Goal: Task Accomplishment & Management: Use online tool/utility

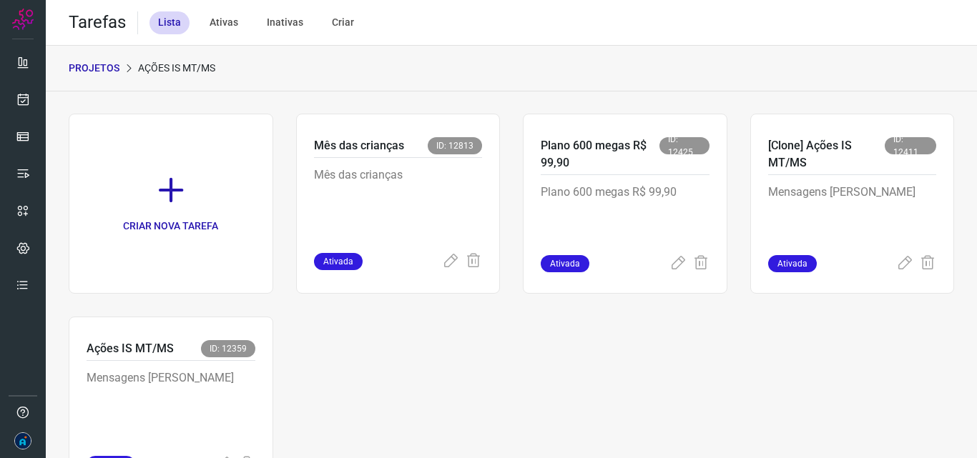
scroll to position [74, 0]
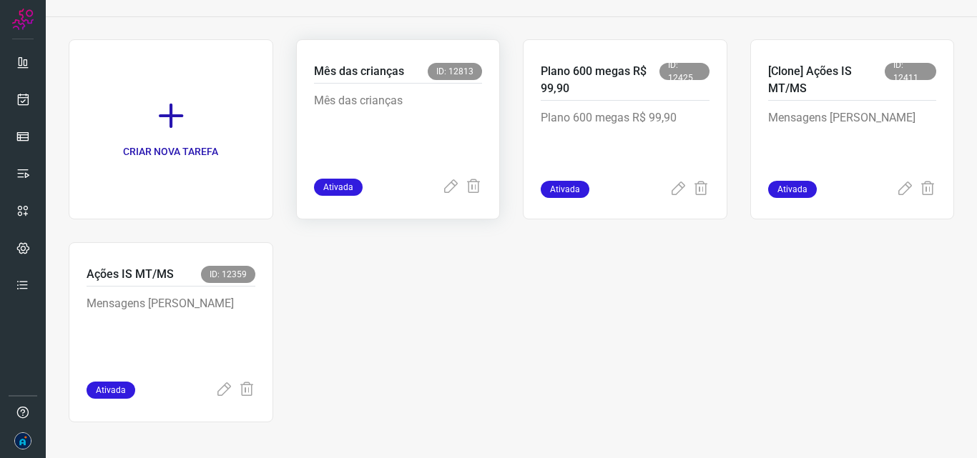
click at [365, 64] on p "Mês das crianças" at bounding box center [359, 71] width 90 height 17
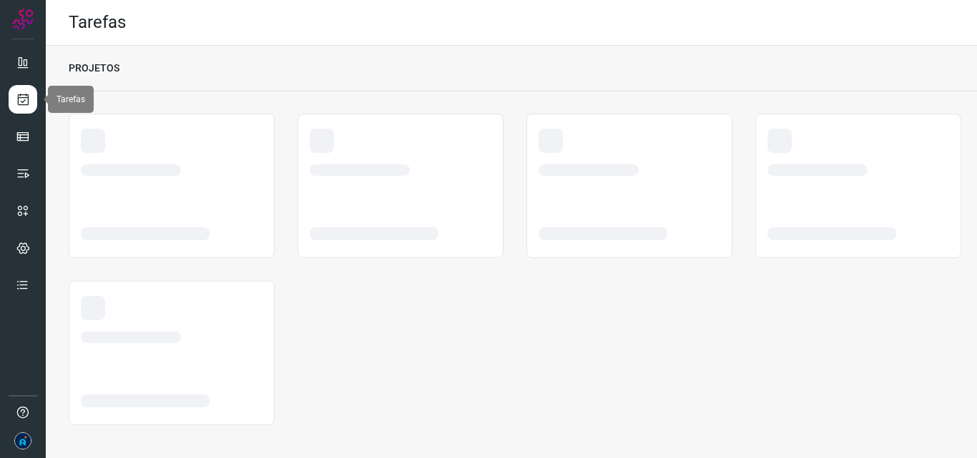
click at [29, 105] on icon at bounding box center [23, 99] width 15 height 14
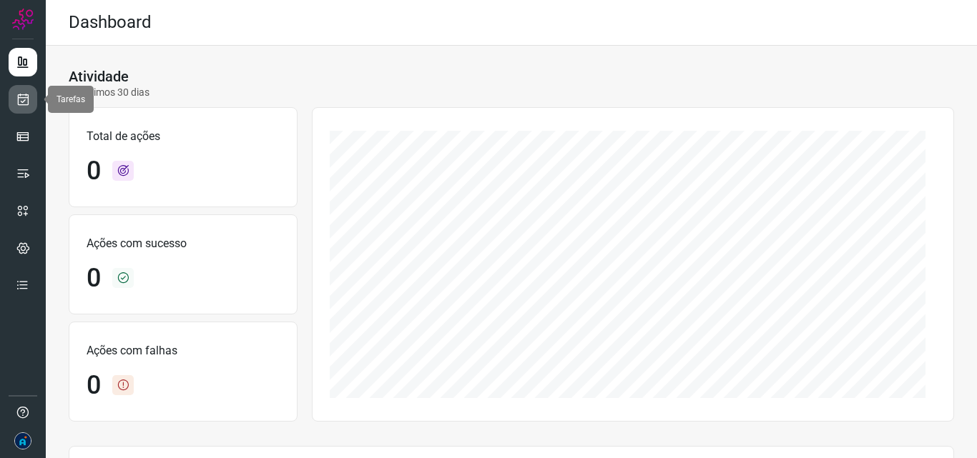
click at [24, 94] on icon at bounding box center [23, 99] width 15 height 14
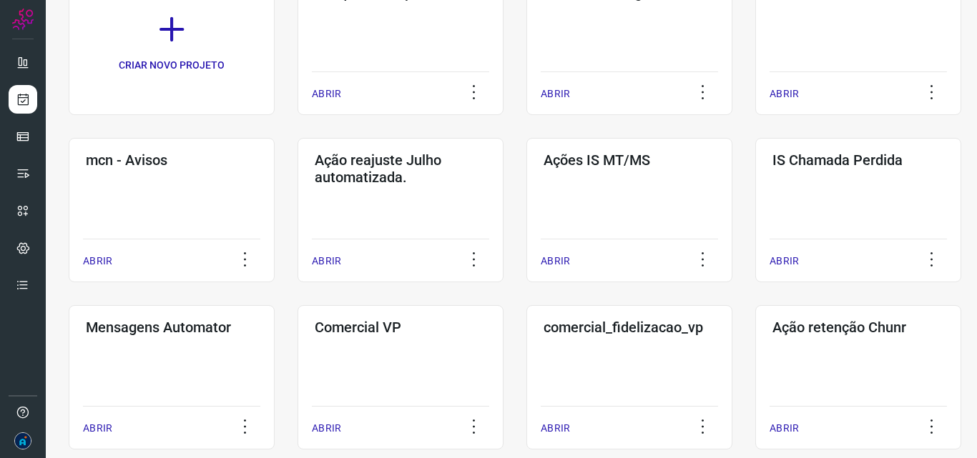
scroll to position [214, 0]
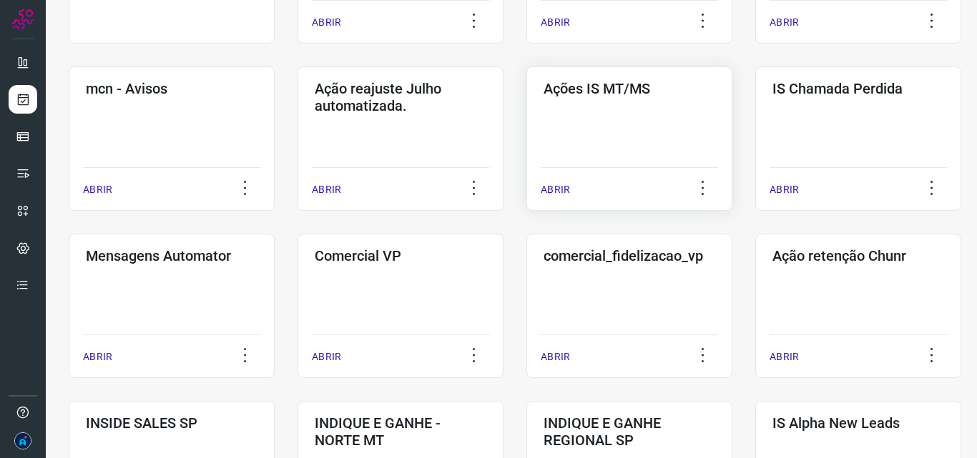
click at [601, 135] on div "Ações IS MT/MS ABRIR" at bounding box center [629, 138] width 206 height 144
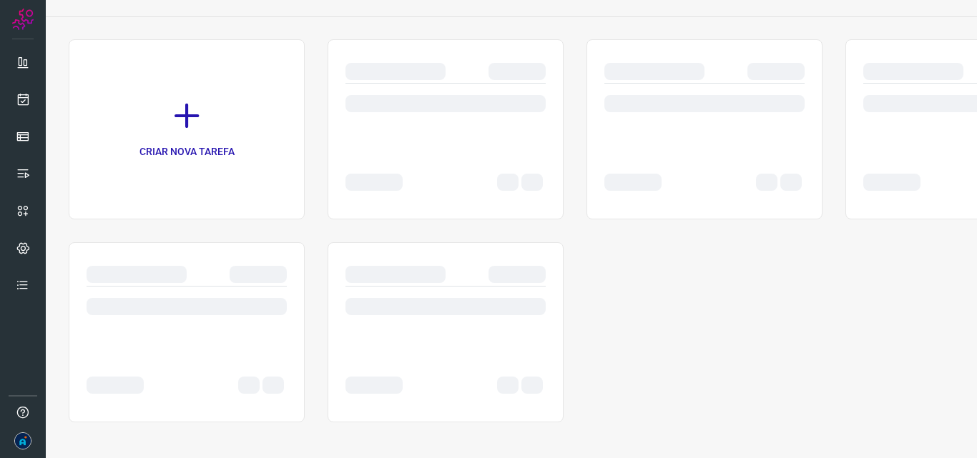
scroll to position [74, 0]
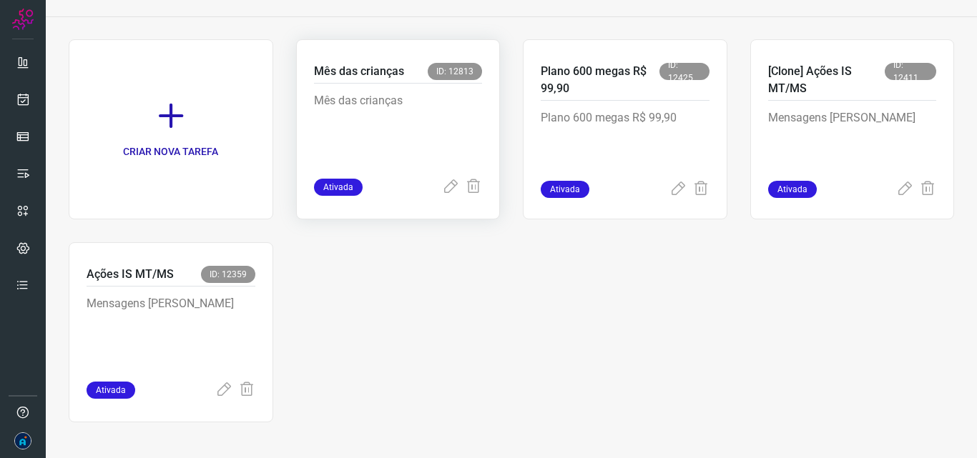
click at [362, 138] on p "Mês das crianças" at bounding box center [398, 127] width 169 height 71
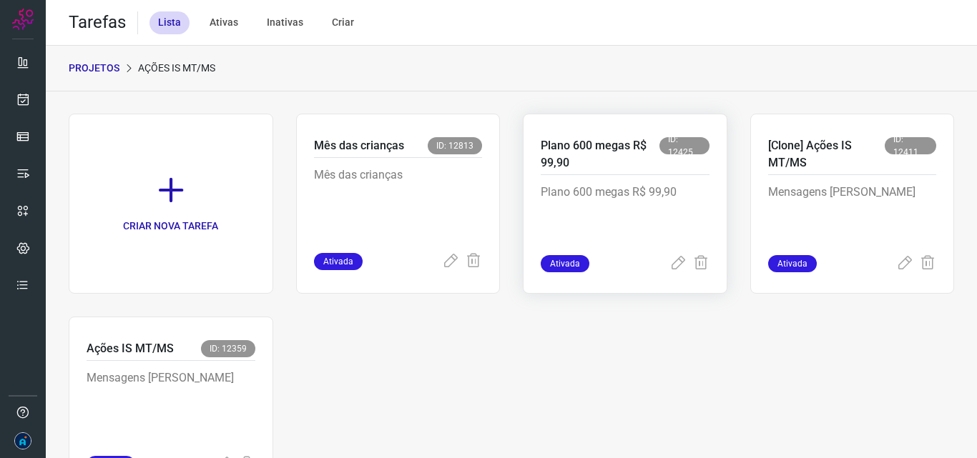
click at [660, 261] on div "Ativada" at bounding box center [624, 263] width 169 height 17
click at [669, 265] on icon at bounding box center [677, 263] width 17 height 17
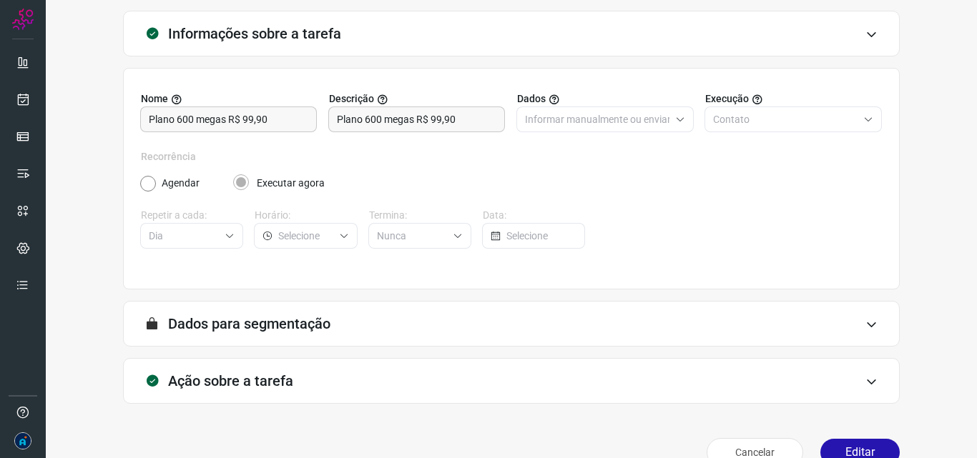
scroll to position [100, 0]
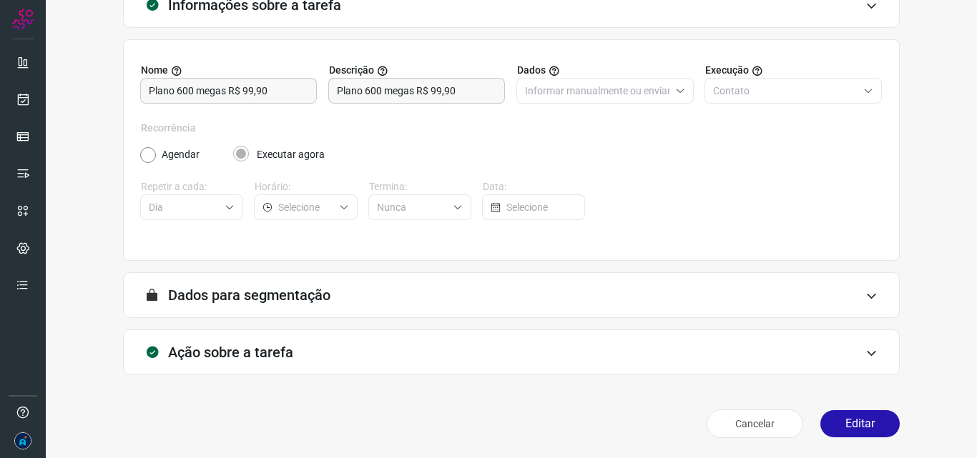
click at [387, 360] on div "Ação sobre a tarefa" at bounding box center [511, 353] width 776 height 46
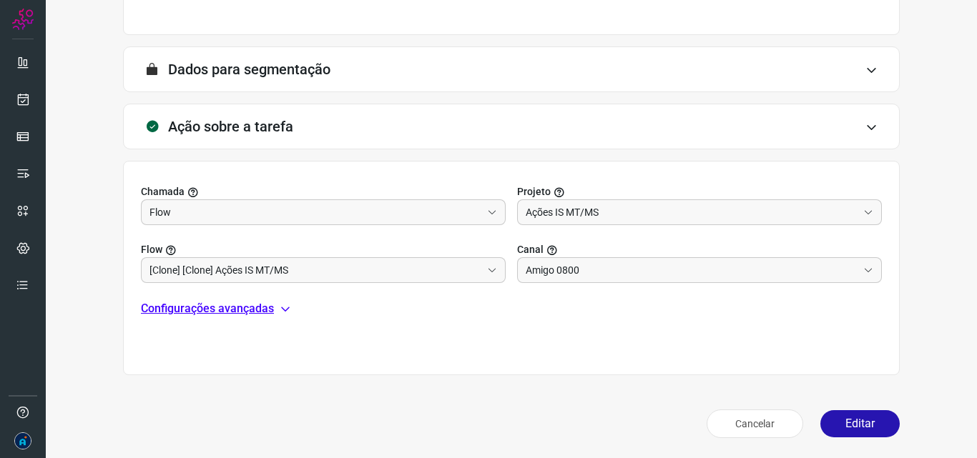
scroll to position [183, 0]
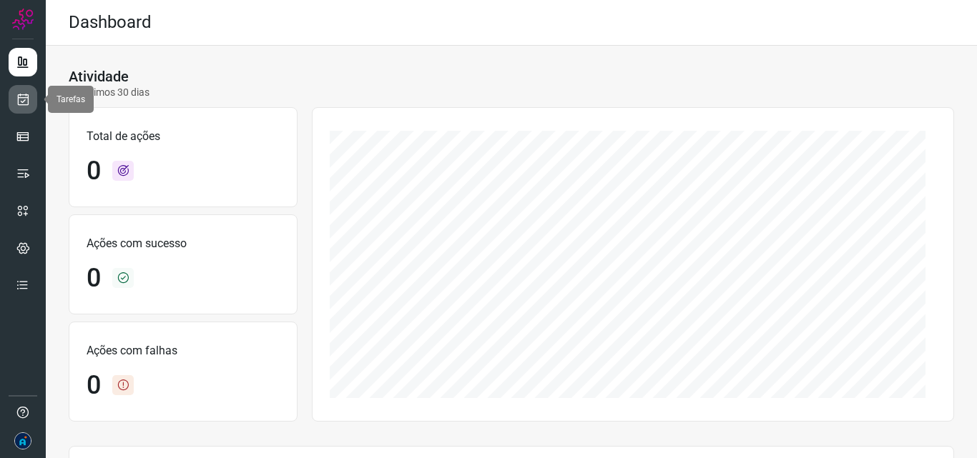
click at [22, 101] on icon at bounding box center [23, 99] width 15 height 14
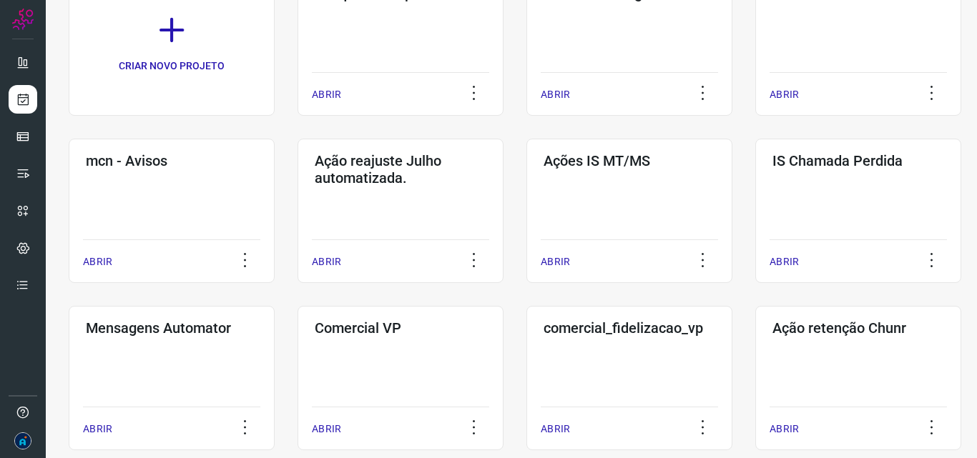
scroll to position [143, 0]
click at [624, 197] on div "Ações IS MT/MS ABRIR" at bounding box center [629, 210] width 206 height 144
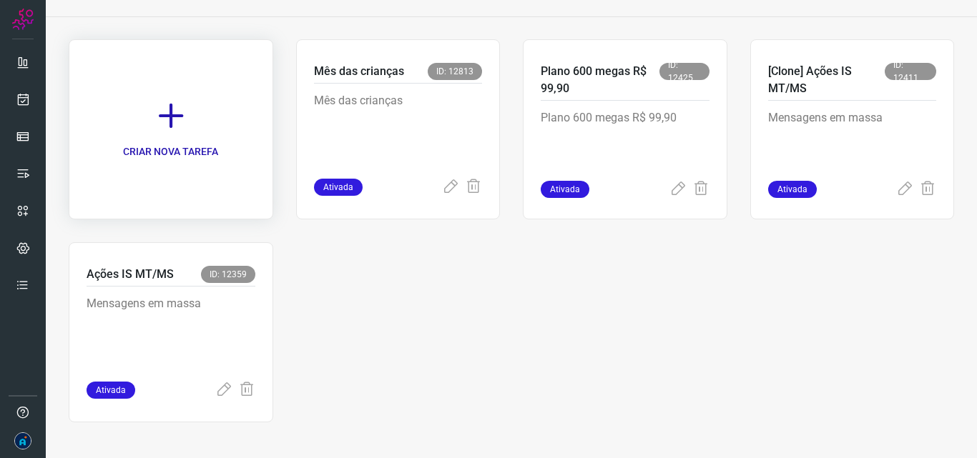
click at [160, 113] on icon at bounding box center [170, 115] width 31 height 31
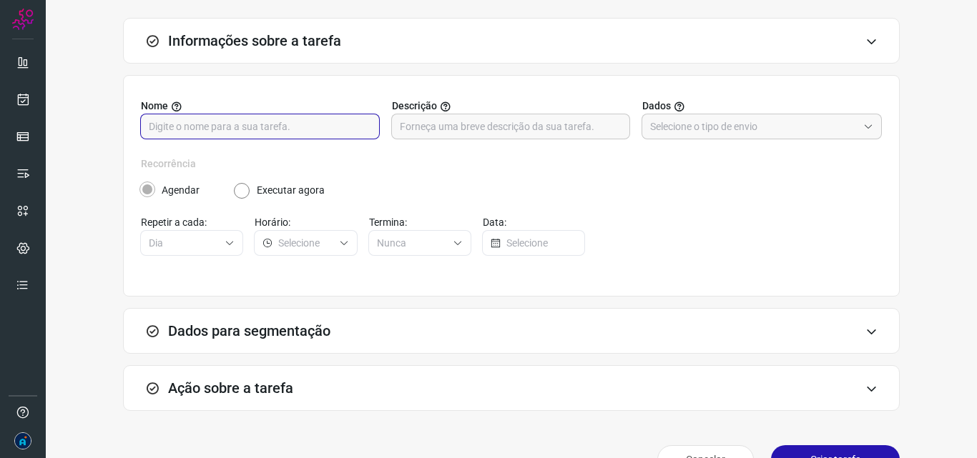
click at [282, 129] on input "text" at bounding box center [260, 126] width 222 height 24
type input "IS NACIONAL"
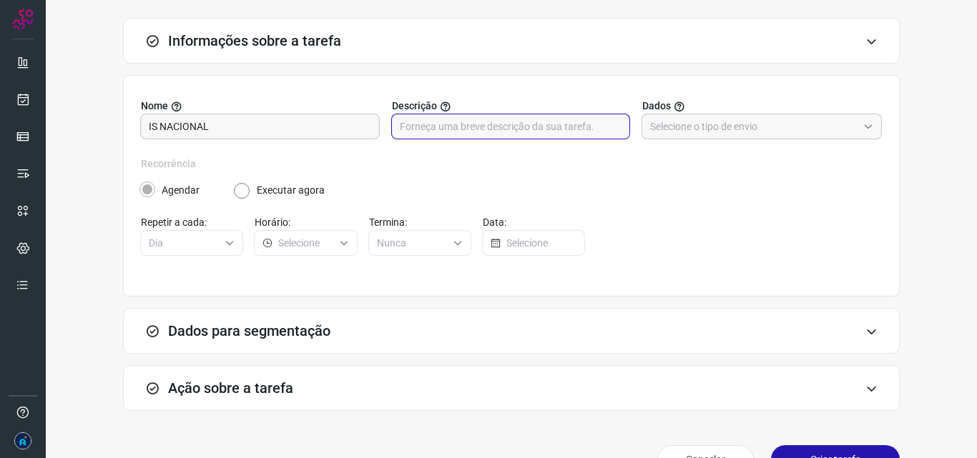
click at [443, 123] on input "text" at bounding box center [511, 126] width 222 height 24
click at [265, 127] on input "IS NACIONAL" at bounding box center [260, 126] width 222 height 24
click at [473, 127] on input "text" at bounding box center [511, 126] width 222 height 24
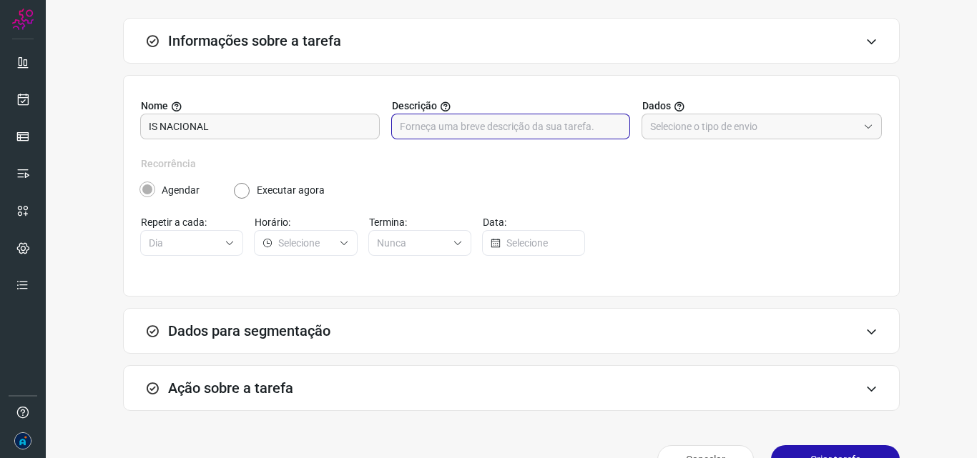
paste input "IS NACIONAL"
type input "IS NACIONAL"
click at [673, 124] on input "text" at bounding box center [753, 126] width 207 height 24
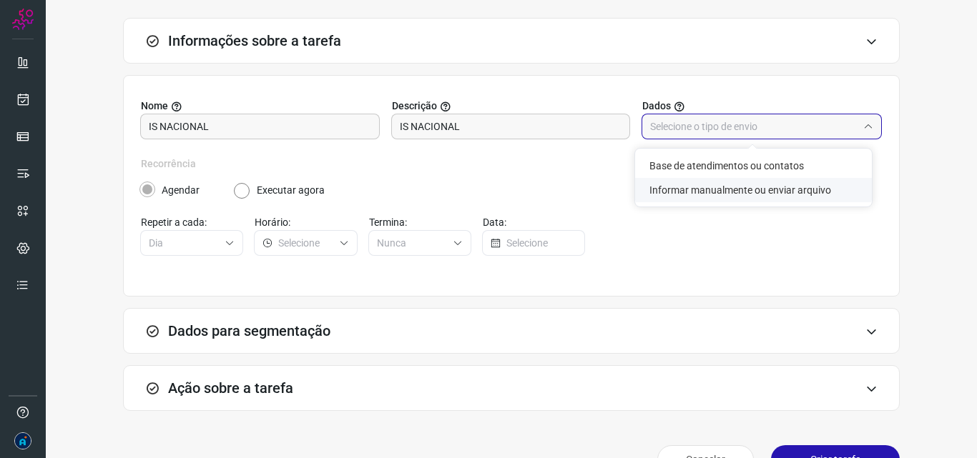
click at [697, 185] on li "Informar manualmente ou enviar arquivo" at bounding box center [753, 190] width 237 height 24
type input "Informar manualmente ou enviar arquivo"
radio input "false"
radio input "true"
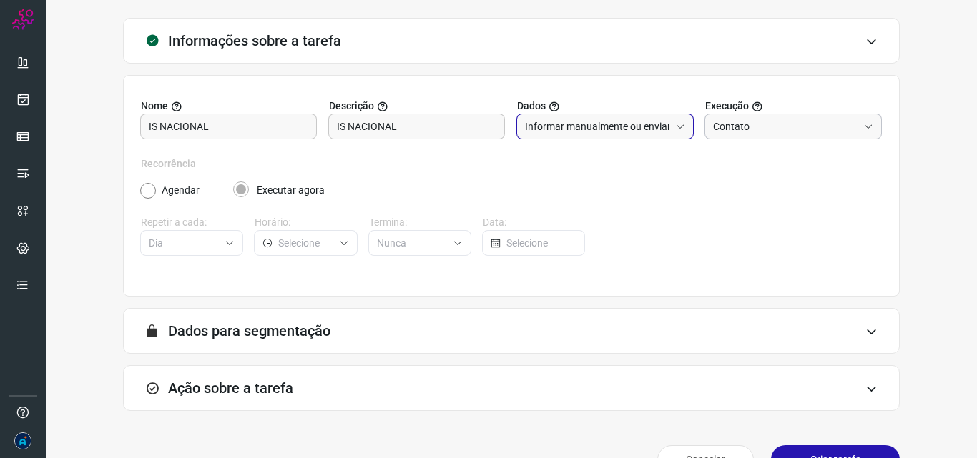
click at [759, 124] on input "Contato" at bounding box center [785, 126] width 144 height 24
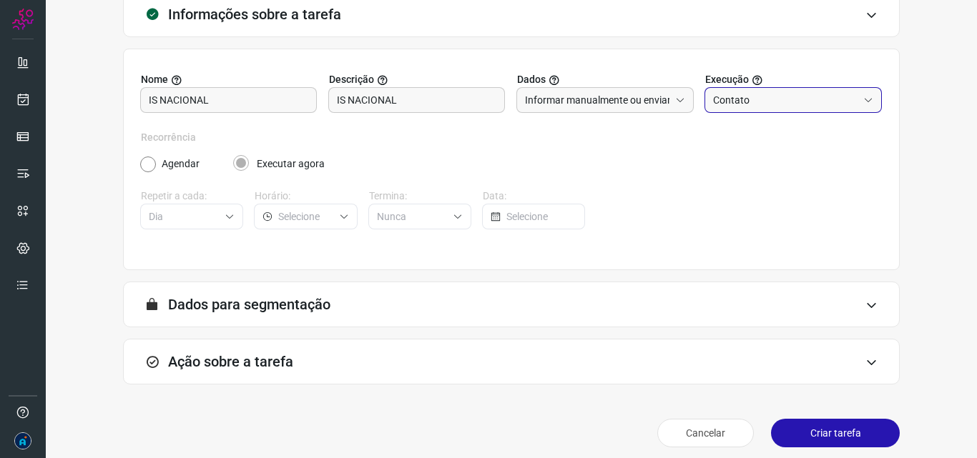
scroll to position [110, 0]
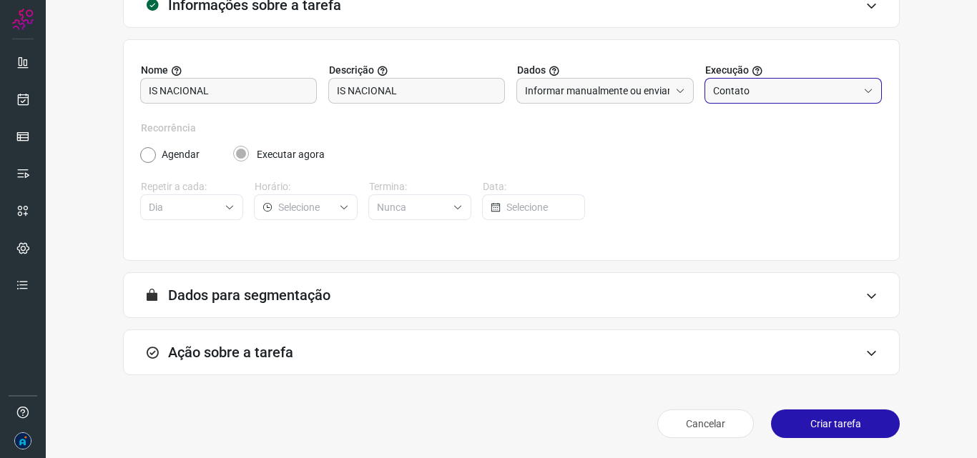
click at [346, 360] on div "Ação sobre a tarefa" at bounding box center [511, 353] width 776 height 46
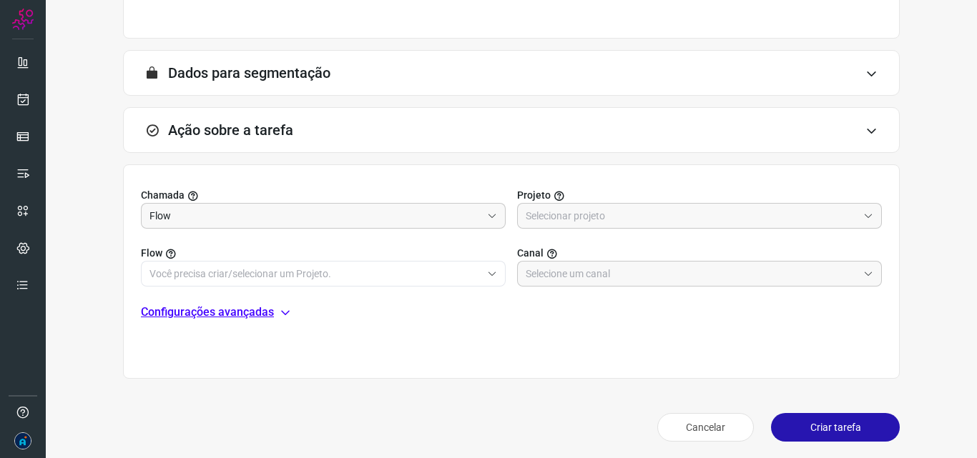
scroll to position [336, 0]
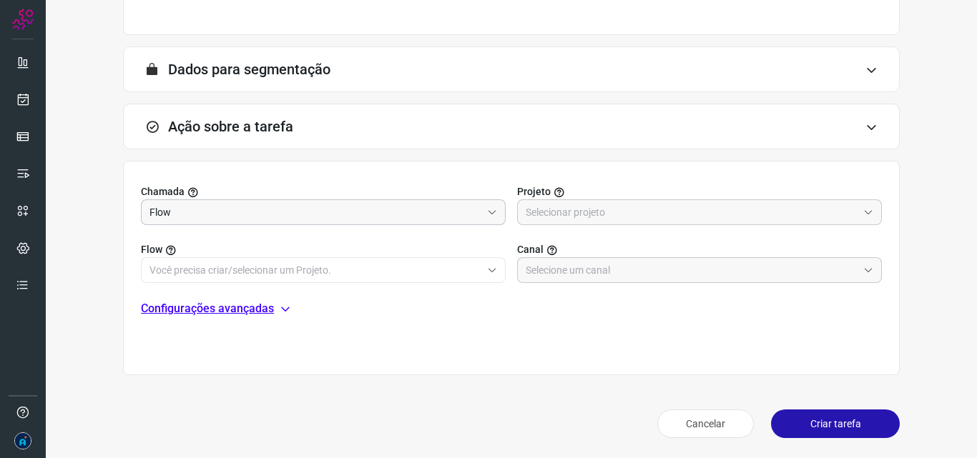
click at [435, 209] on input "Flow" at bounding box center [315, 212] width 332 height 24
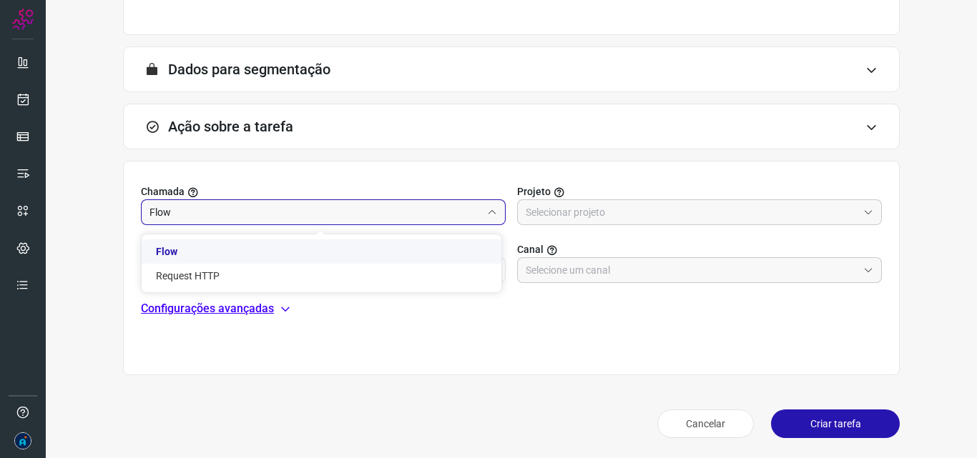
click at [402, 240] on li "Flow" at bounding box center [322, 252] width 360 height 24
click at [581, 207] on input "text" at bounding box center [691, 212] width 332 height 24
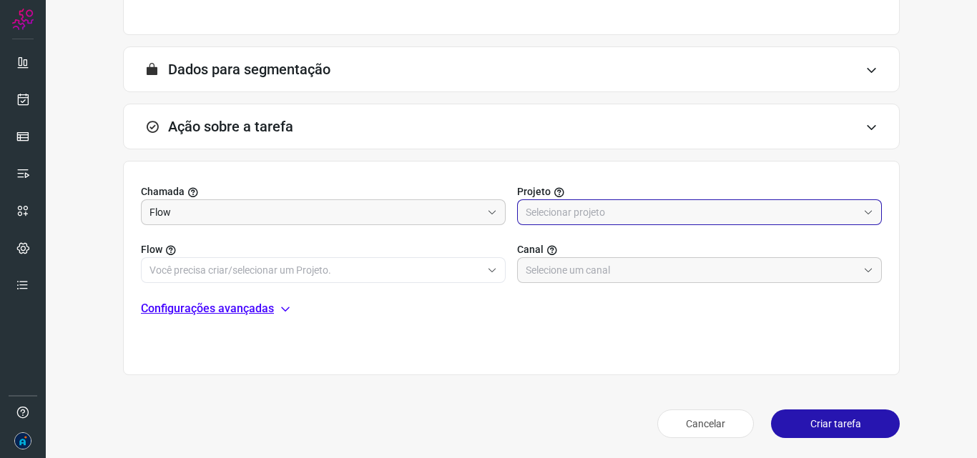
click at [641, 204] on input "text" at bounding box center [691, 212] width 332 height 24
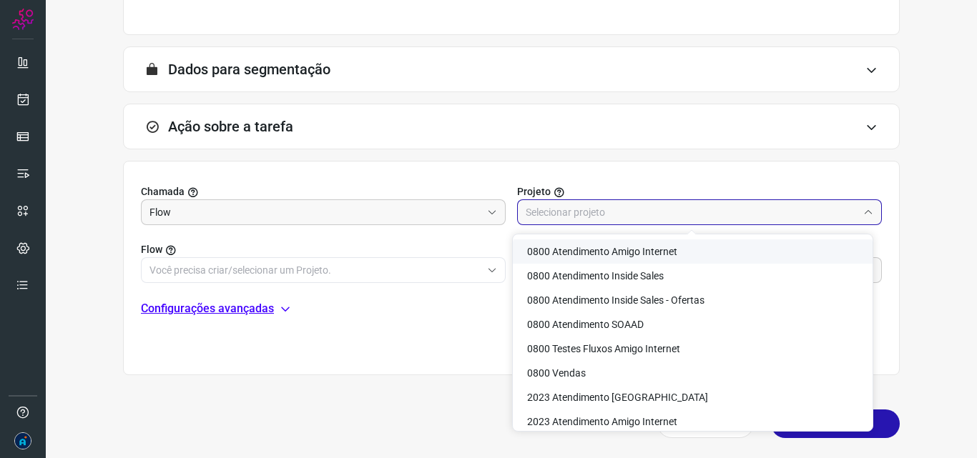
click at [651, 212] on input "text" at bounding box center [691, 212] width 332 height 24
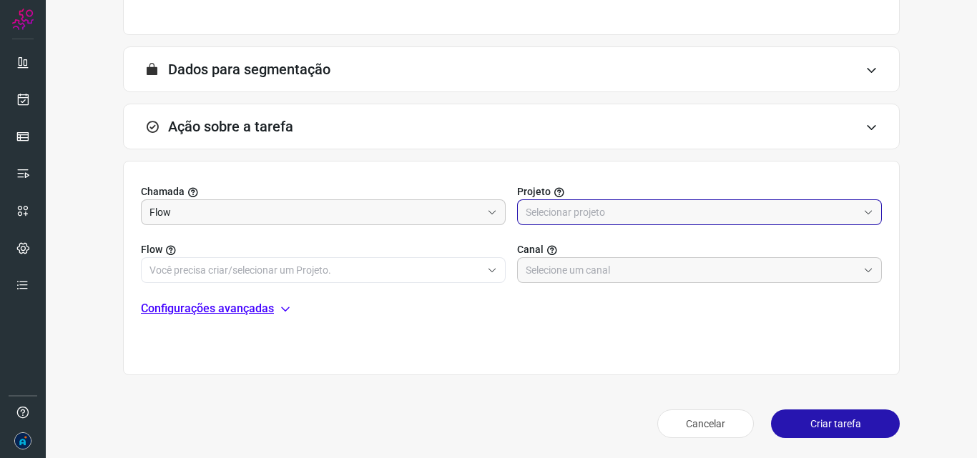
click at [651, 212] on input "text" at bounding box center [691, 212] width 332 height 24
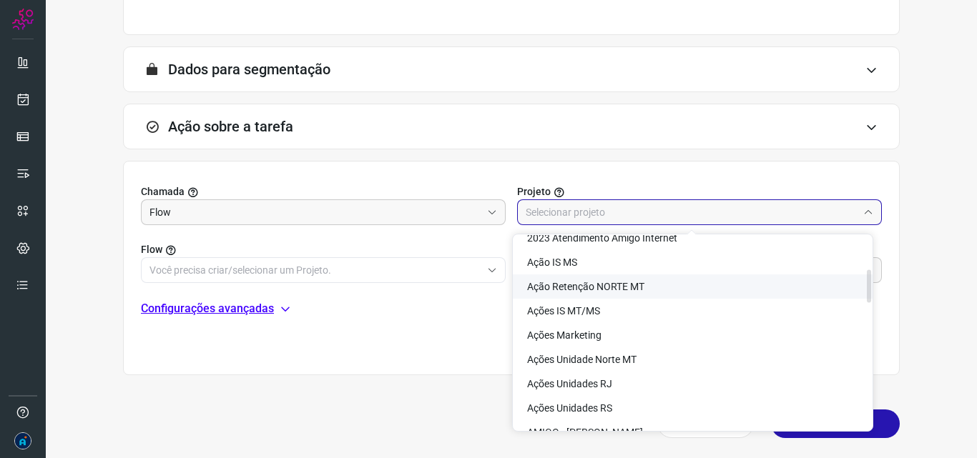
scroll to position [214, 0]
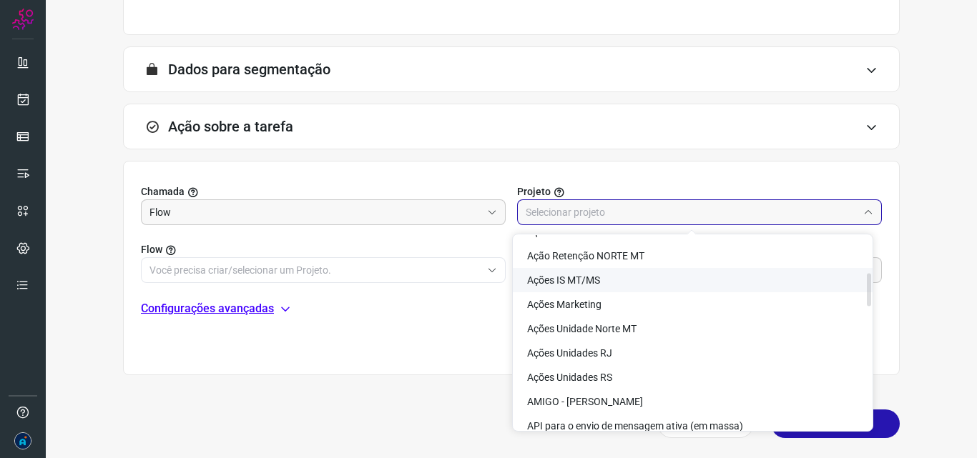
click at [613, 283] on li "Ações IS MT/MS" at bounding box center [693, 280] width 360 height 24
type input "Ações IS MT/MS"
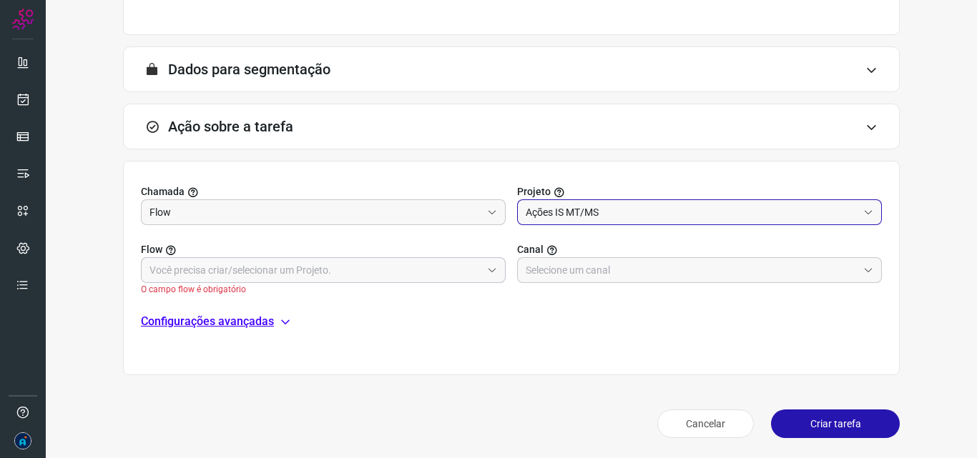
click at [414, 270] on input "text" at bounding box center [315, 270] width 332 height 24
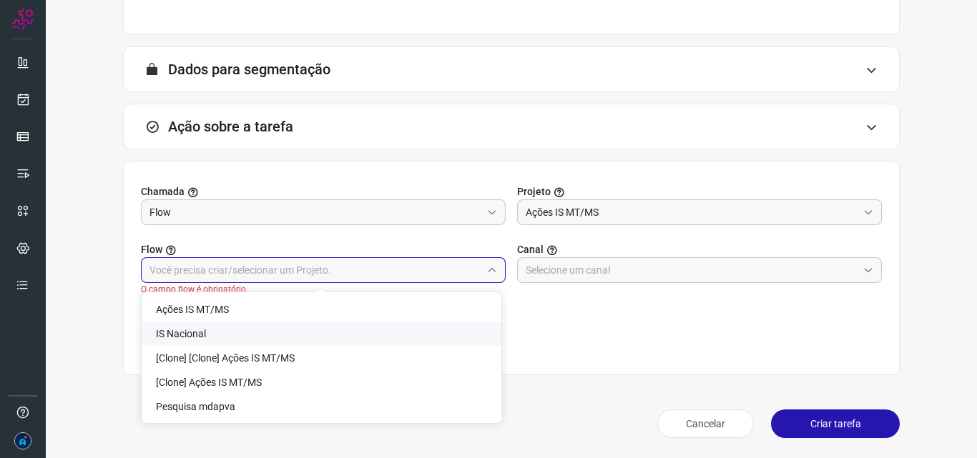
click at [232, 331] on li "IS Nacional" at bounding box center [322, 334] width 360 height 24
type input "IS Nacional"
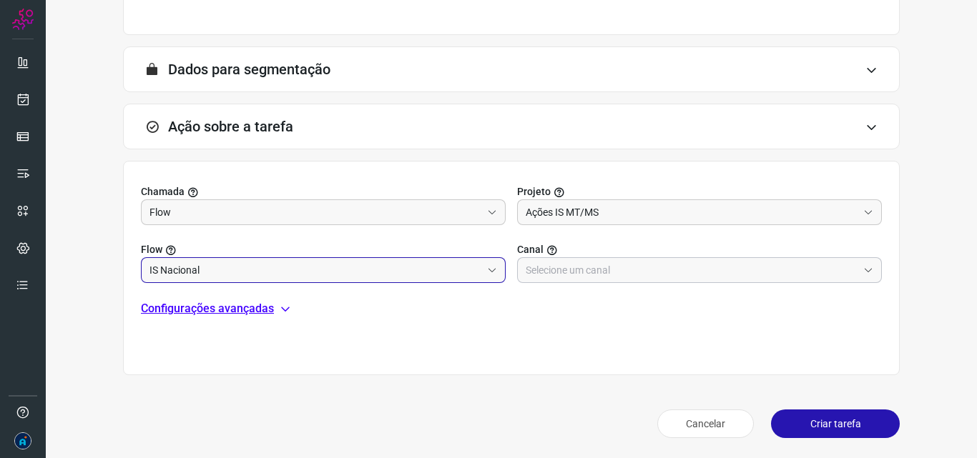
click at [571, 271] on input "text" at bounding box center [691, 270] width 332 height 24
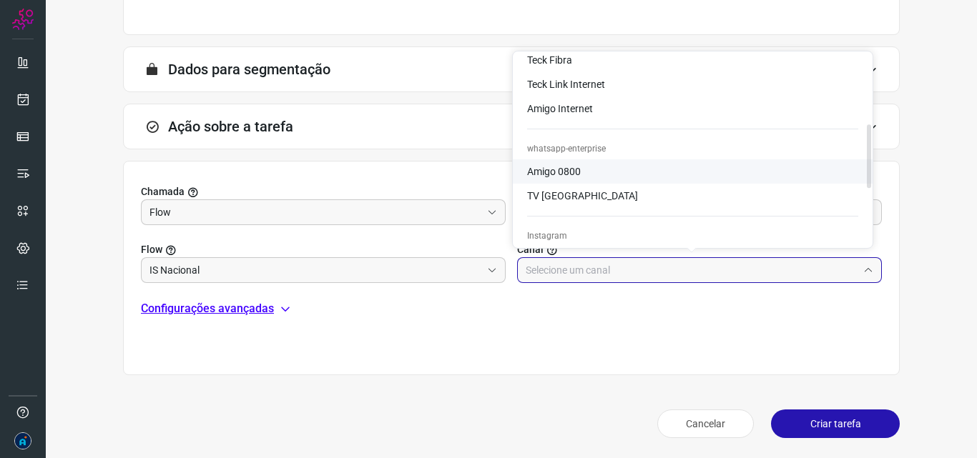
click at [583, 169] on li "Amigo 0800" at bounding box center [693, 171] width 360 height 24
type input "Amigo 0800"
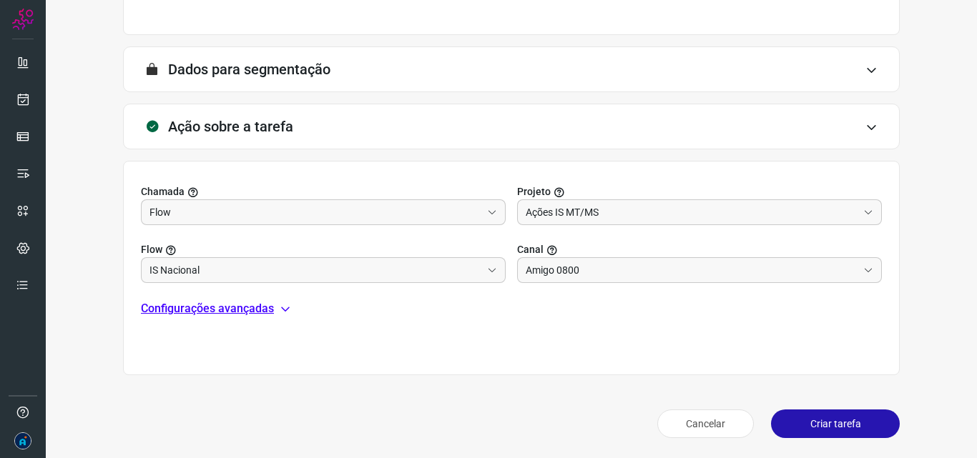
click at [820, 423] on button "Criar tarefa" at bounding box center [835, 424] width 129 height 29
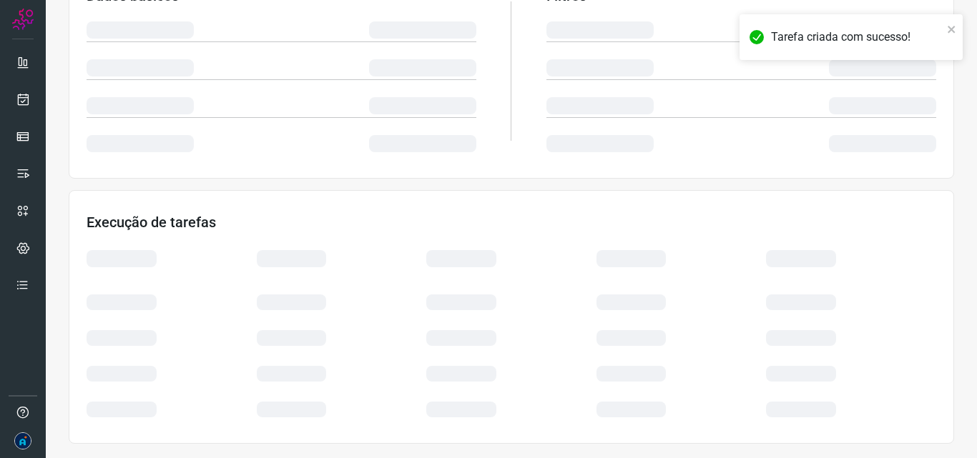
scroll to position [280, 0]
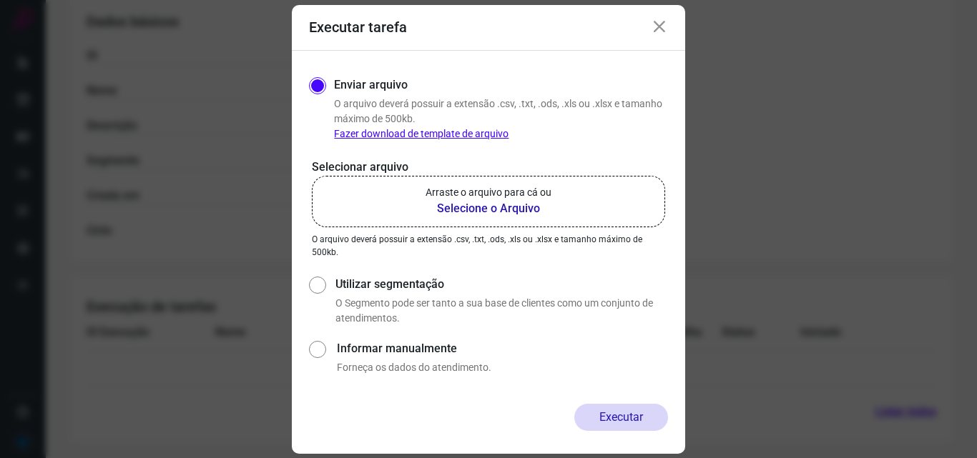
click at [500, 204] on b "Selecione o Arquivo" at bounding box center [488, 208] width 126 height 17
click at [0, 0] on input "Arraste o arquivo para cá ou Selecione o Arquivo" at bounding box center [0, 0] width 0 height 0
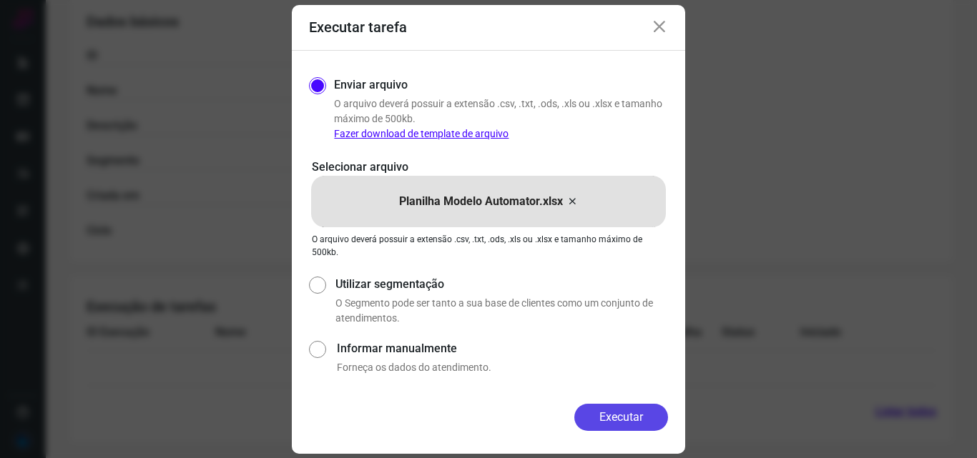
click at [598, 424] on button "Executar" at bounding box center [621, 417] width 94 height 27
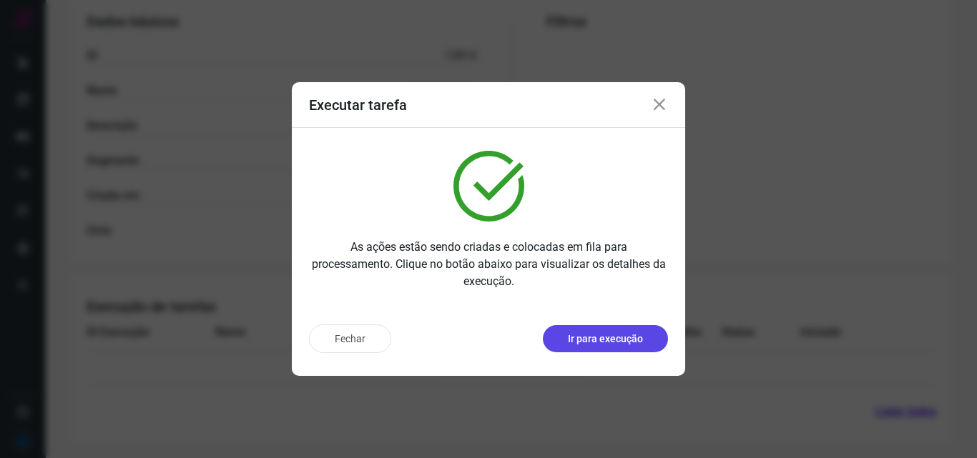
click at [603, 334] on p "Ir para execução" at bounding box center [605, 339] width 75 height 15
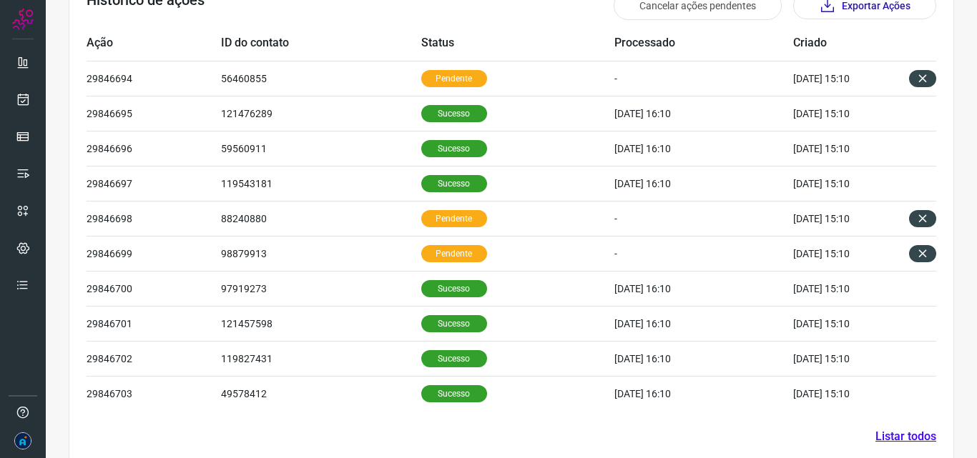
scroll to position [483, 0]
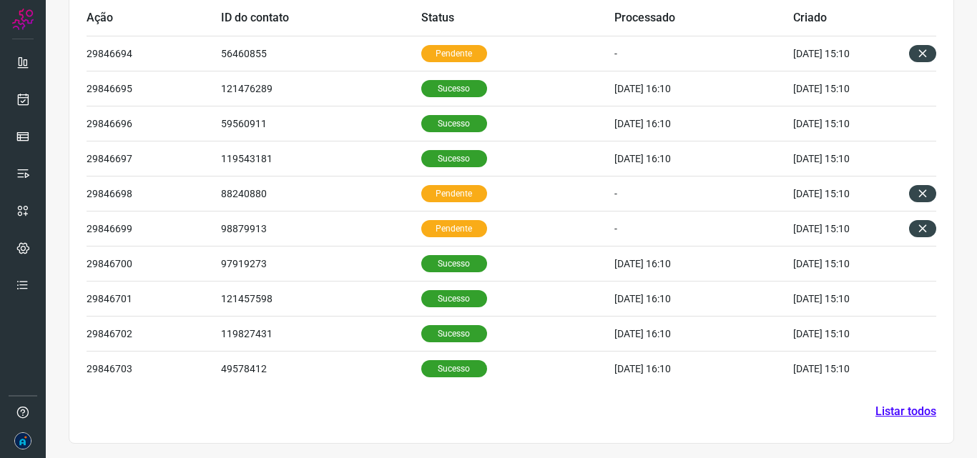
click at [880, 408] on link "Listar todos" at bounding box center [905, 411] width 61 height 17
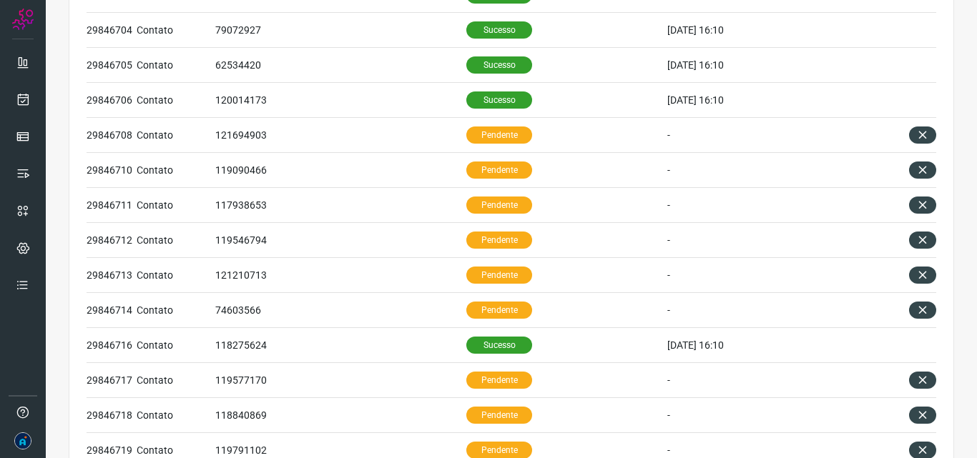
scroll to position [626, 0]
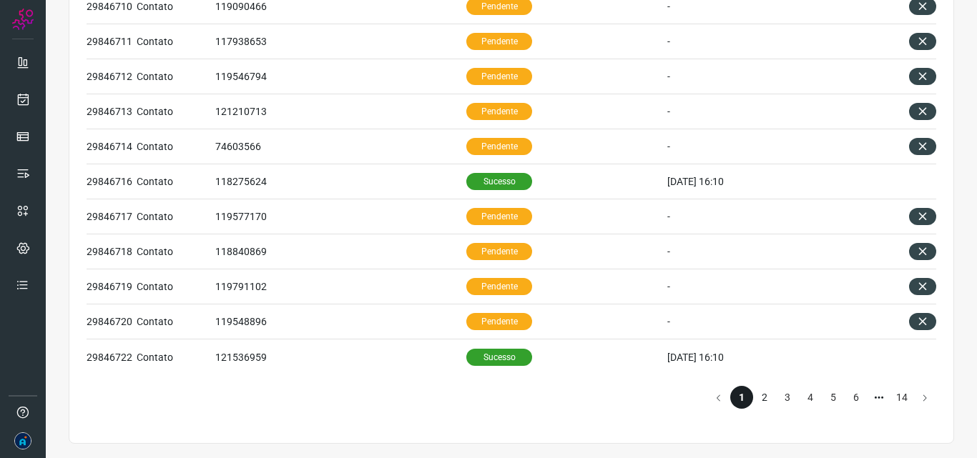
click at [754, 398] on li "2" at bounding box center [764, 397] width 23 height 23
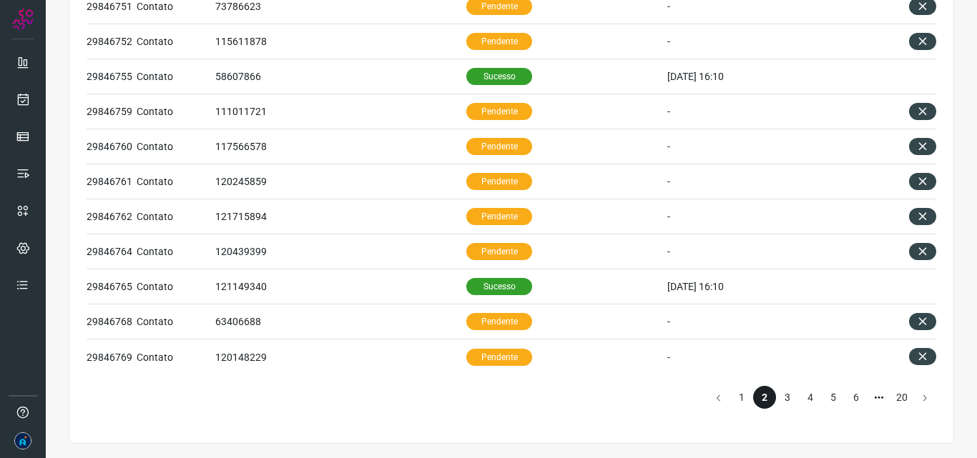
click at [777, 400] on li "3" at bounding box center [787, 397] width 23 height 23
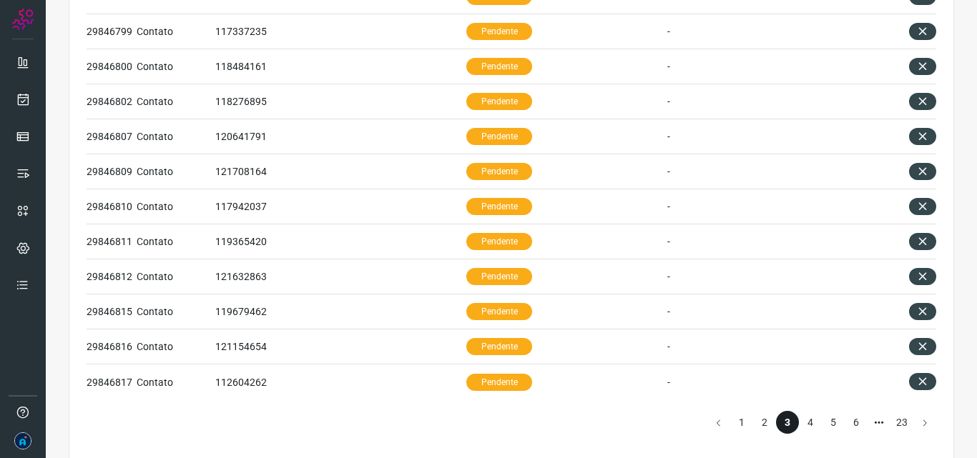
scroll to position [626, 0]
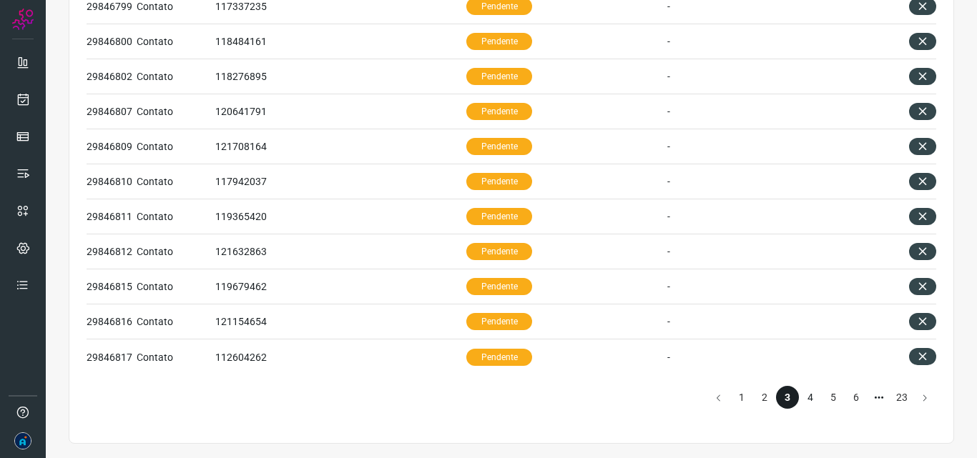
click at [804, 398] on li "4" at bounding box center [810, 397] width 23 height 23
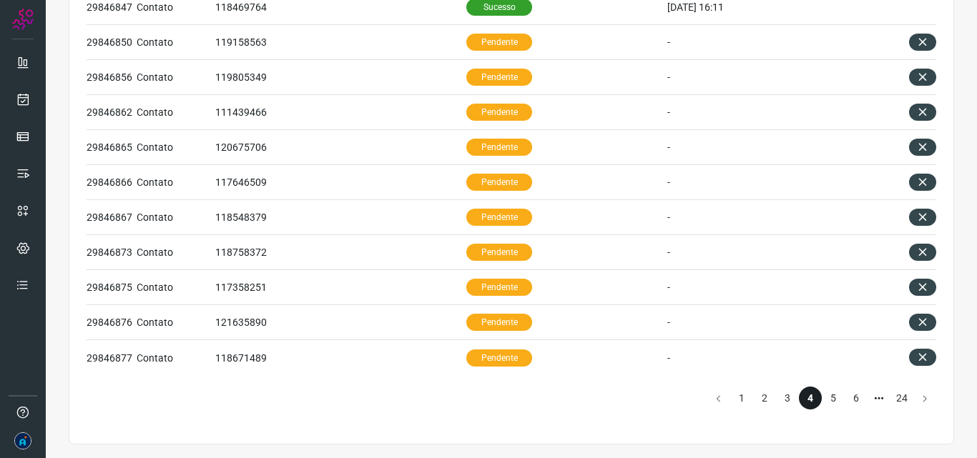
scroll to position [626, 0]
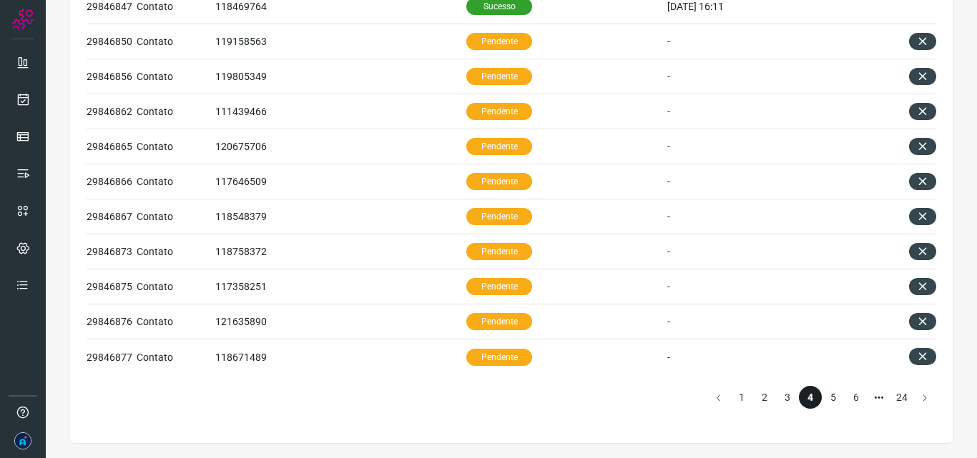
click at [827, 402] on li "5" at bounding box center [832, 397] width 23 height 23
click at [846, 401] on li "7" at bounding box center [855, 397] width 23 height 23
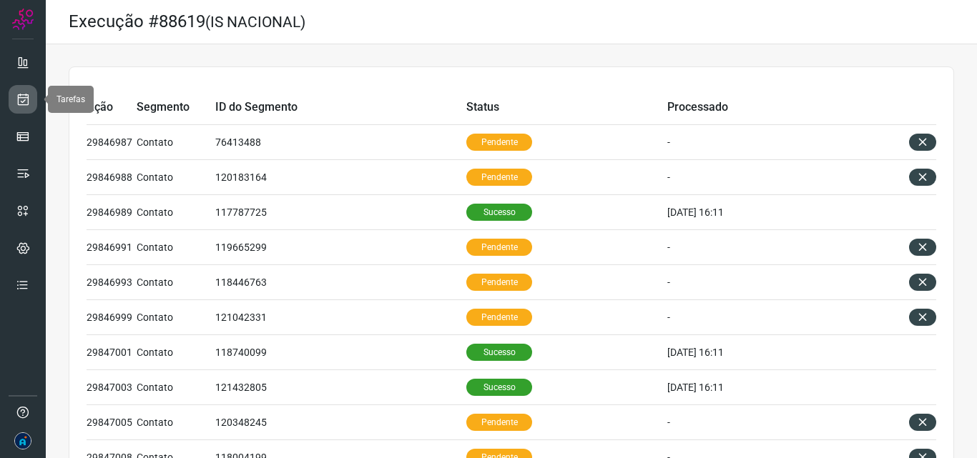
click at [28, 96] on icon at bounding box center [23, 99] width 15 height 14
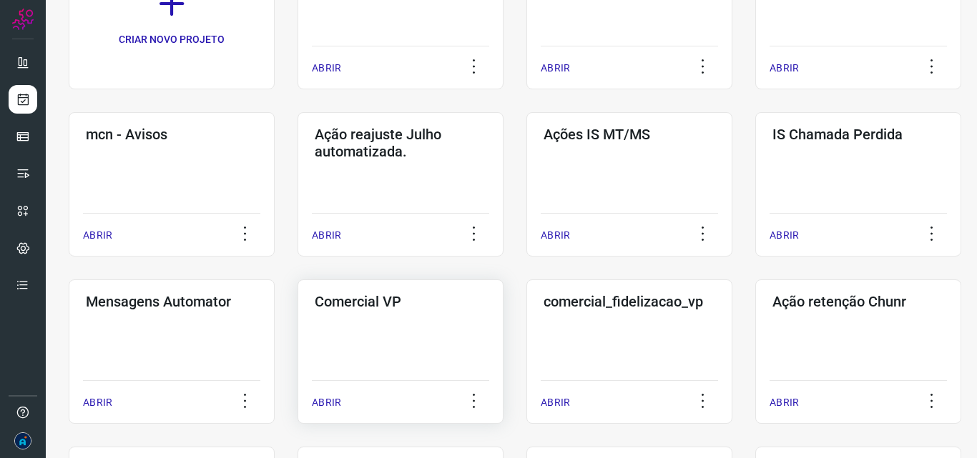
scroll to position [214, 0]
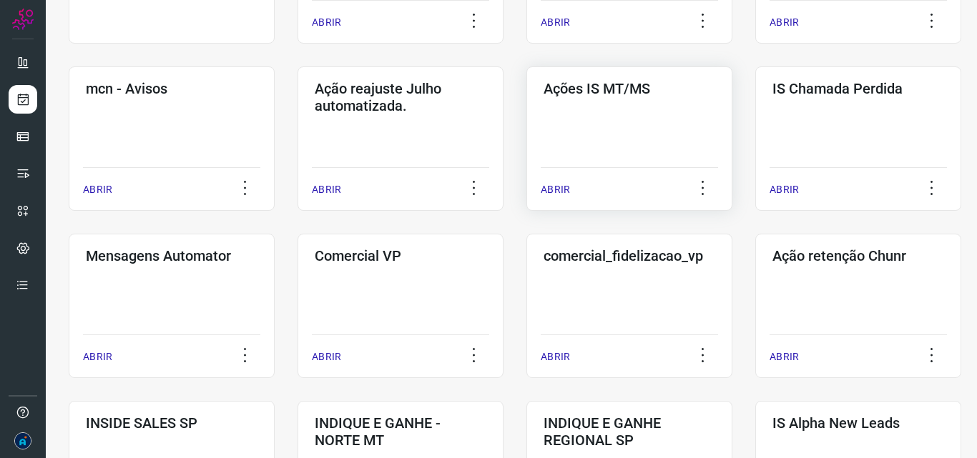
click at [602, 118] on div "Ações IS MT/MS ABRIR" at bounding box center [629, 138] width 206 height 144
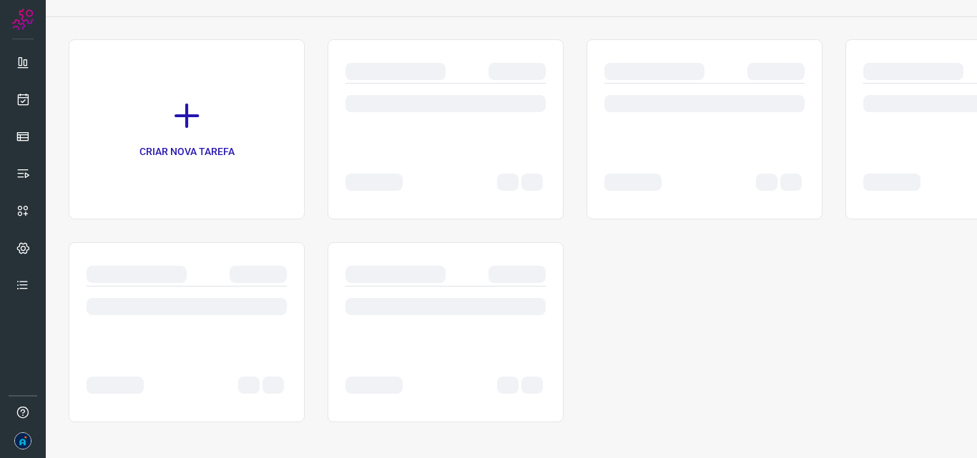
scroll to position [74, 0]
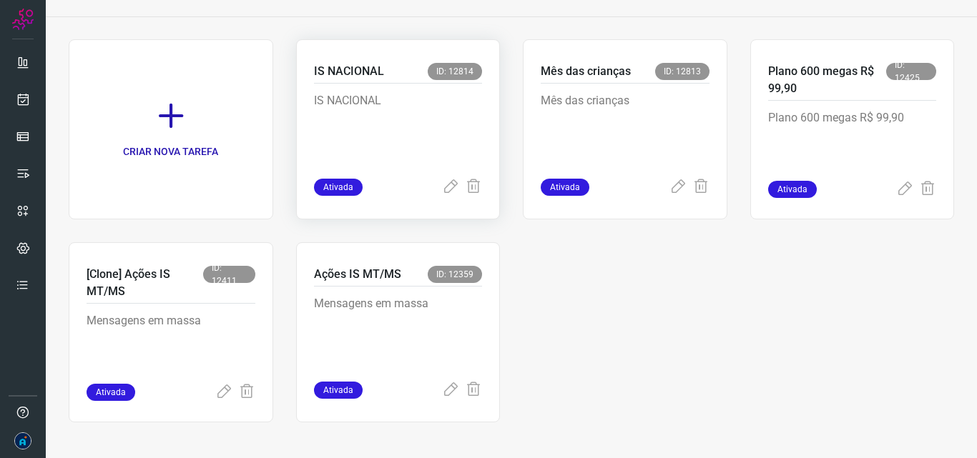
click at [386, 123] on p "IS NACIONAL" at bounding box center [398, 127] width 169 height 71
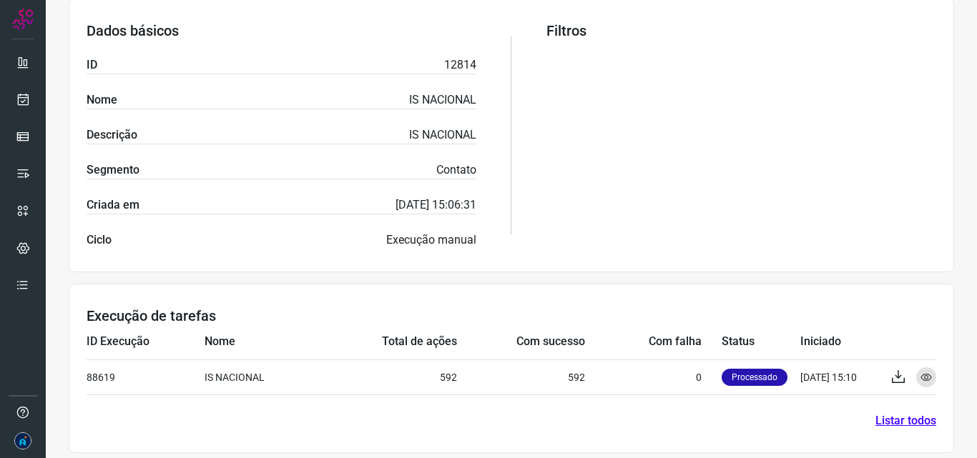
scroll to position [280, 0]
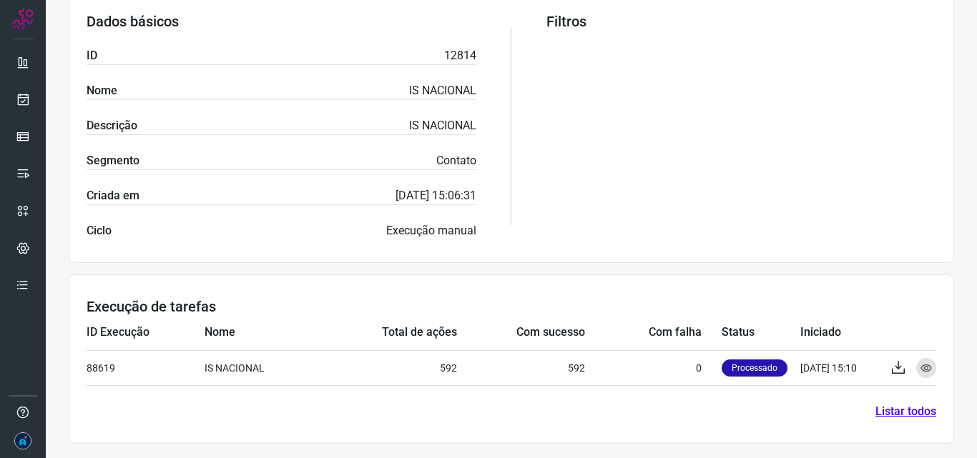
click at [894, 408] on link "Listar todos" at bounding box center [905, 411] width 61 height 17
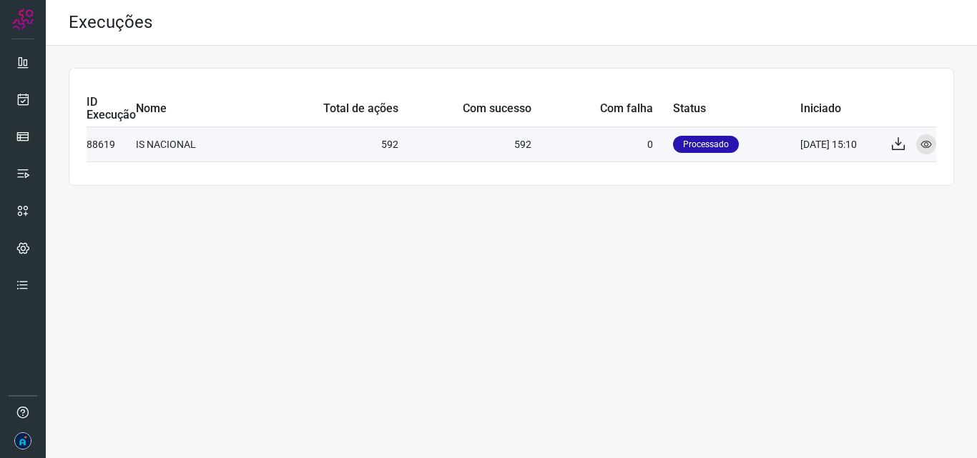
click at [378, 137] on td "592" at bounding box center [325, 144] width 146 height 35
click at [933, 139] on div "Visualizar" at bounding box center [926, 144] width 20 height 20
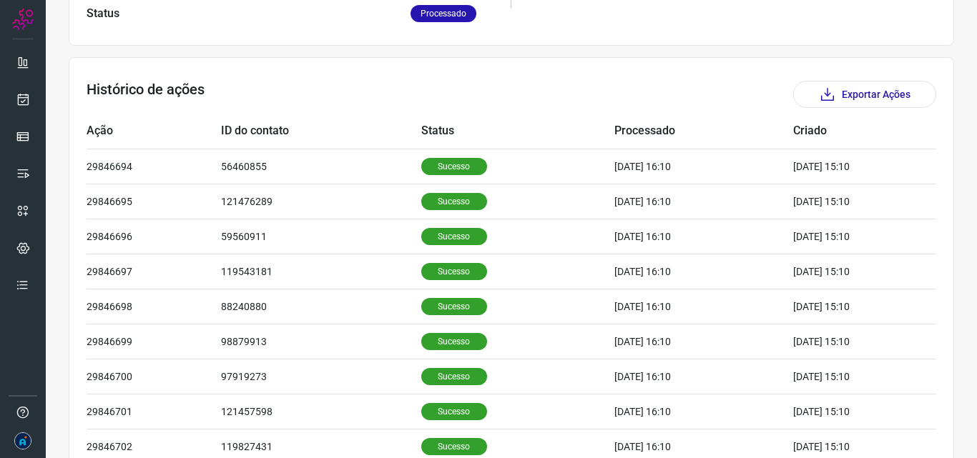
scroll to position [482, 0]
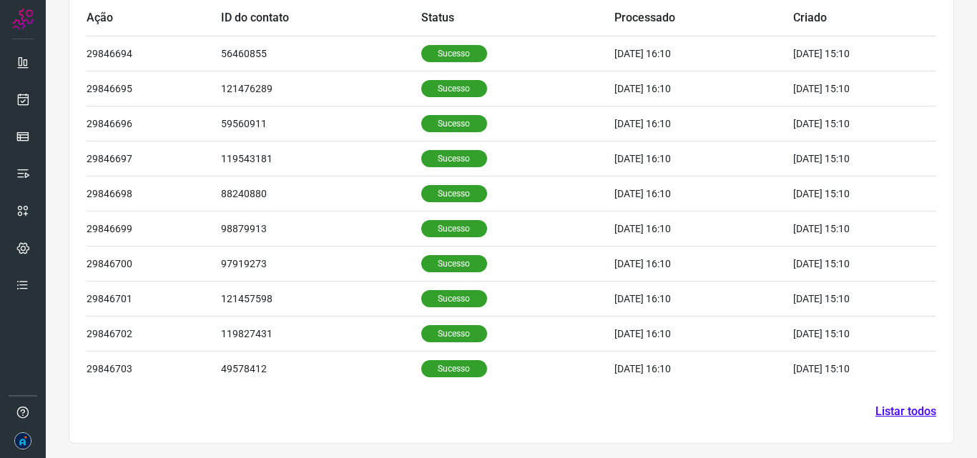
click at [896, 409] on link "Listar todos" at bounding box center [905, 411] width 61 height 17
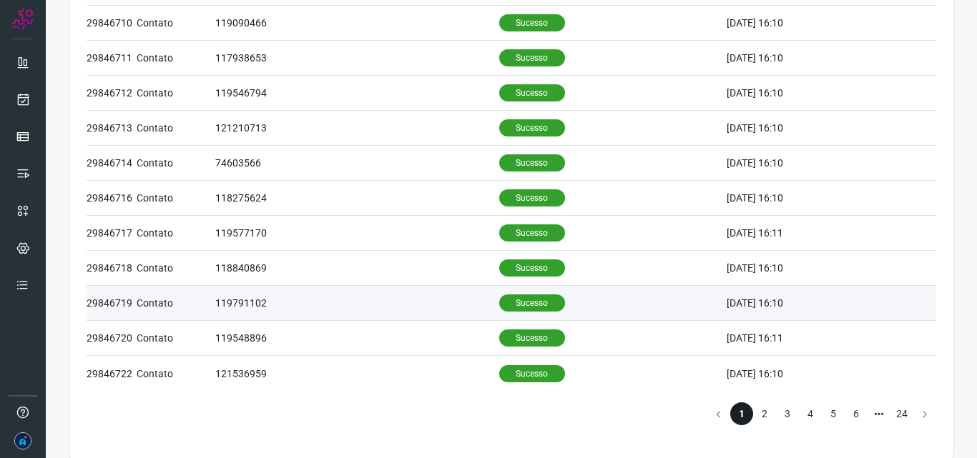
scroll to position [626, 0]
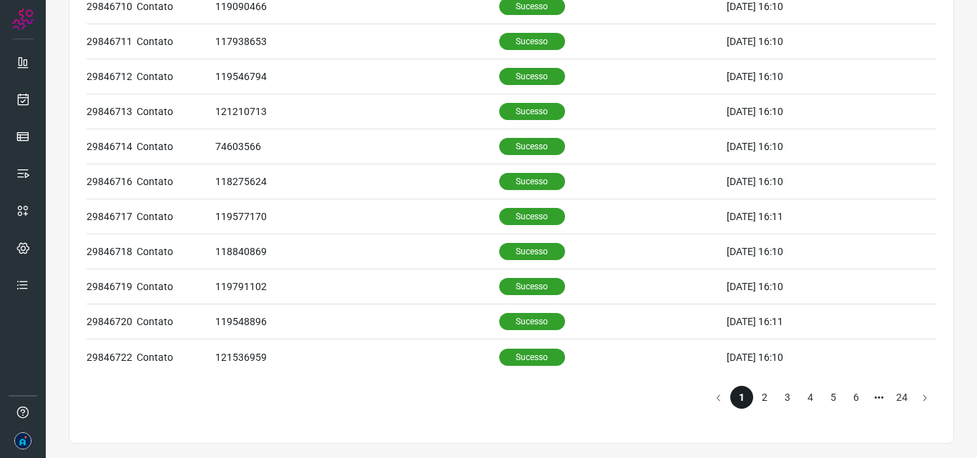
click at [753, 397] on li "2" at bounding box center [764, 397] width 23 height 23
click at [779, 396] on li "3" at bounding box center [787, 397] width 23 height 23
click at [800, 396] on li "4" at bounding box center [810, 397] width 23 height 23
click at [821, 397] on li "5" at bounding box center [832, 397] width 23 height 23
click at [846, 400] on li "6" at bounding box center [855, 397] width 23 height 23
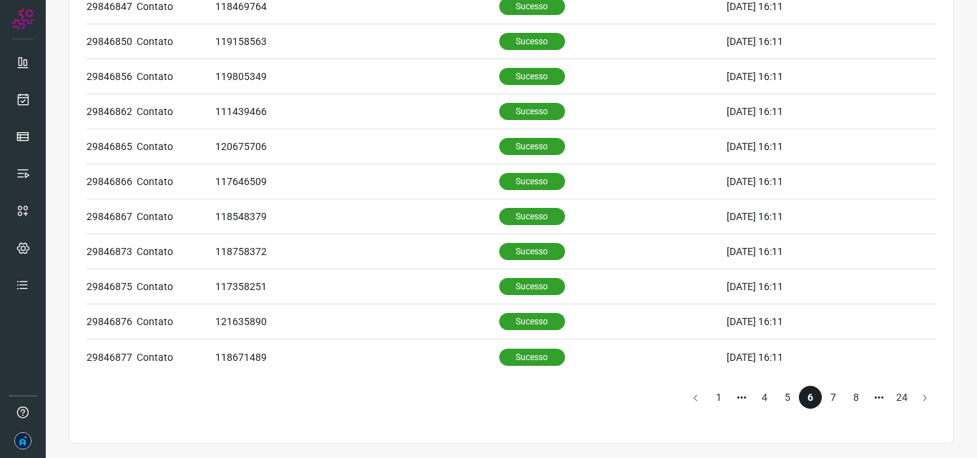
click at [821, 396] on li "7" at bounding box center [832, 397] width 23 height 23
click at [824, 399] on li "7" at bounding box center [832, 397] width 23 height 23
click at [844, 396] on li "6" at bounding box center [855, 397] width 23 height 23
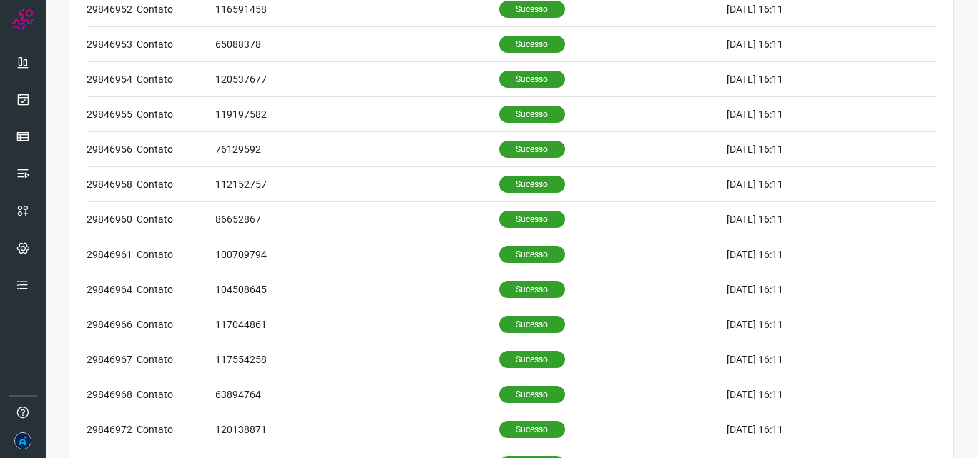
scroll to position [269, 0]
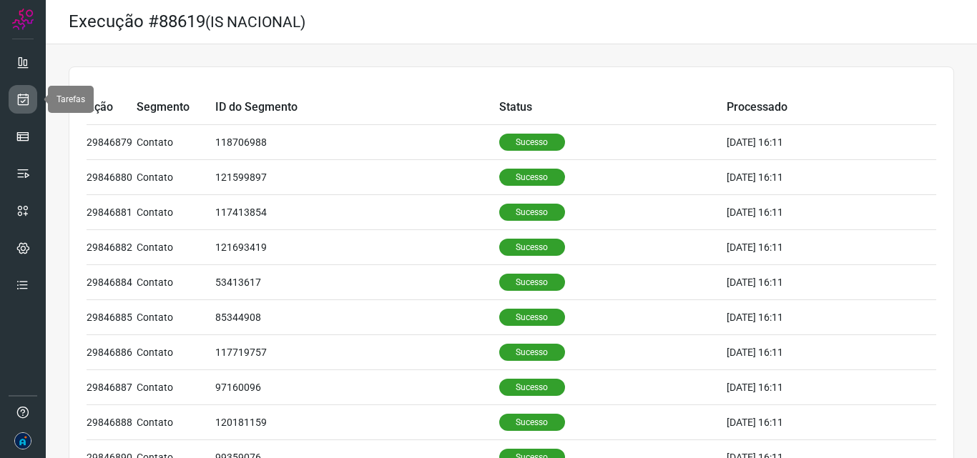
click at [15, 102] on link at bounding box center [23, 99] width 29 height 29
